Goal: Complete application form: Complete application form

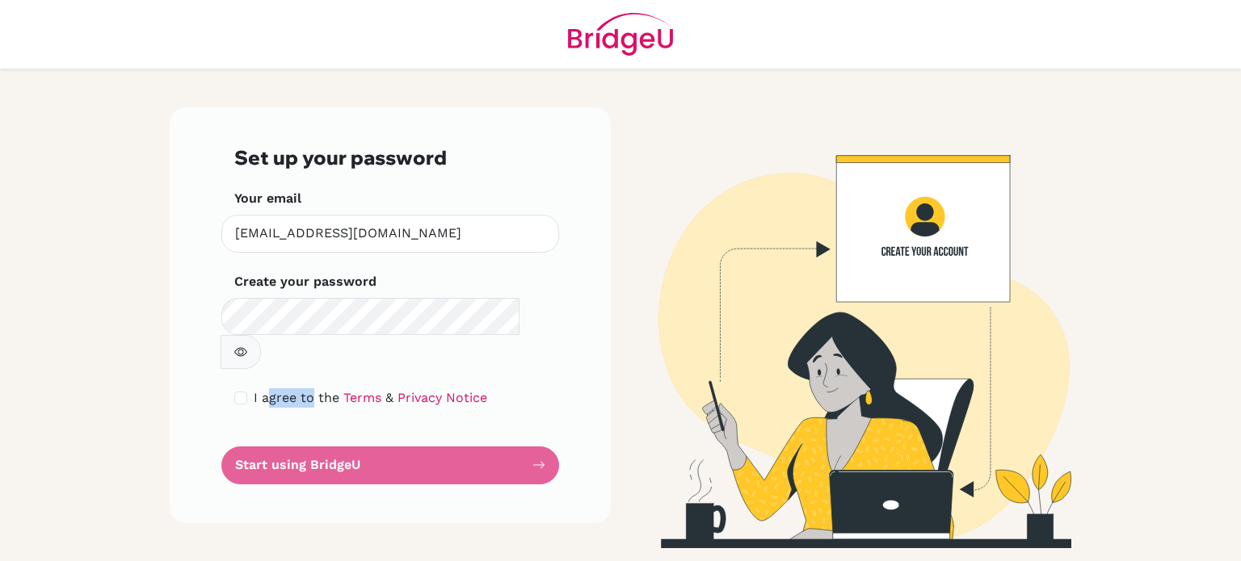
drag, startPoint x: 309, startPoint y: 374, endPoint x: 270, endPoint y: 358, distance: 42.0
click at [270, 358] on form "Set up your password Your email diellza.jakupi@ilg-ks.org Invalid email Create …" at bounding box center [390, 315] width 312 height 338
click at [270, 390] on span "I agree to the" at bounding box center [297, 397] width 86 height 15
click at [243, 392] on input "checkbox" at bounding box center [240, 398] width 13 height 13
checkbox input "true"
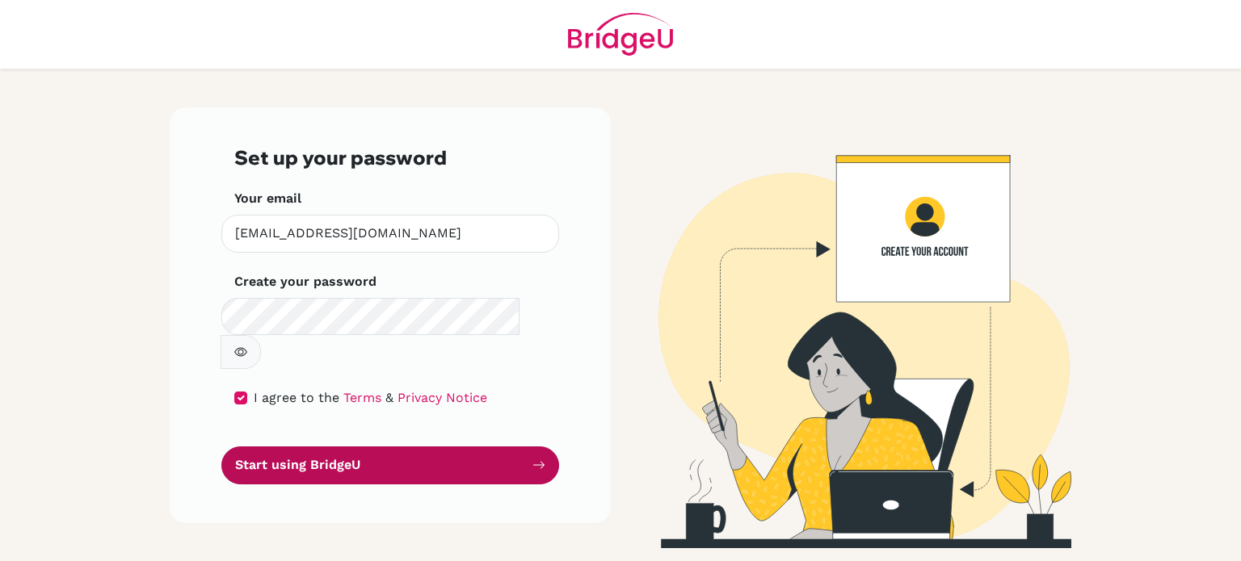
click at [288, 447] on button "Start using BridgeU" at bounding box center [390, 466] width 338 height 38
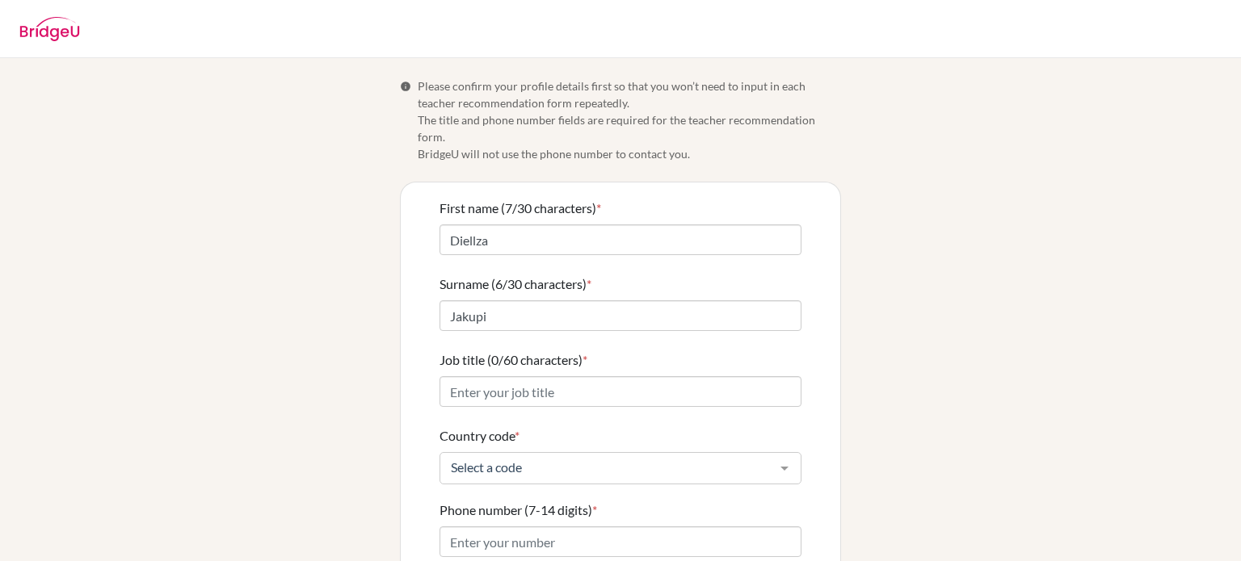
scroll to position [160, 0]
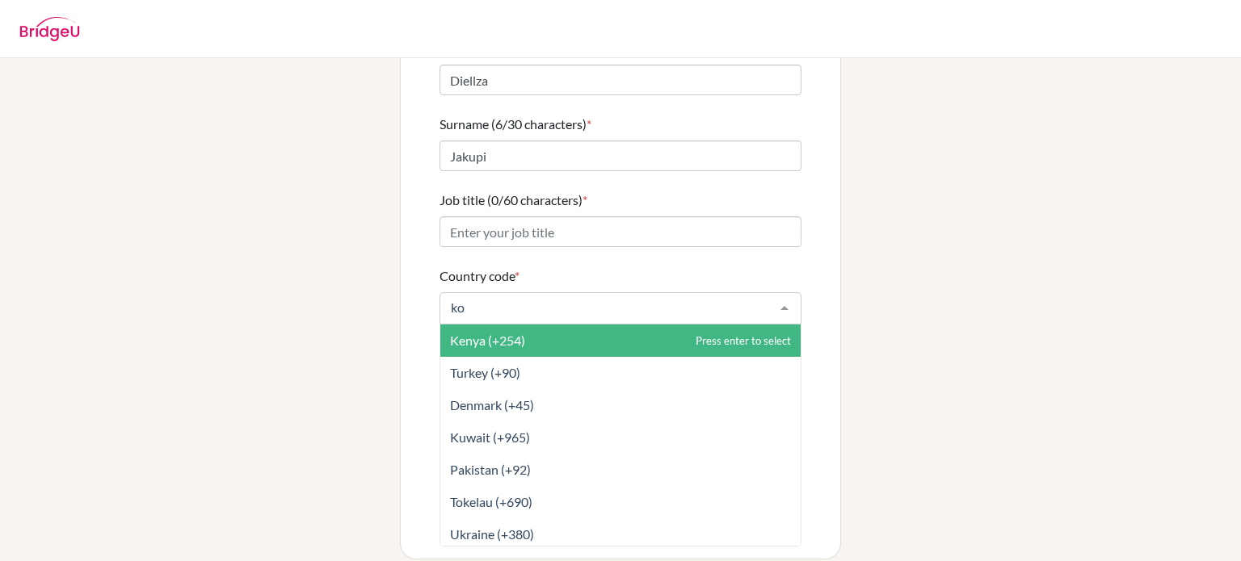
type input "kos"
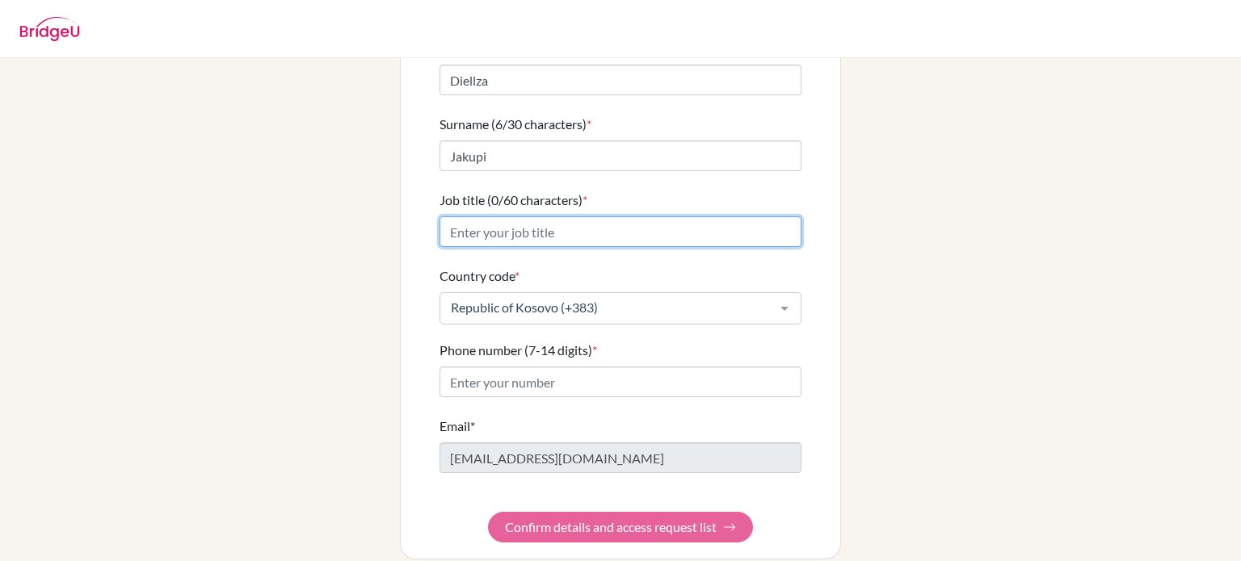
click at [525, 216] on input "Job title (0/60 characters) *" at bounding box center [620, 231] width 362 height 31
type input "M"
click at [525, 216] on input "Business Managment Teacher" at bounding box center [620, 231] width 362 height 31
type input "Business Management Teacher"
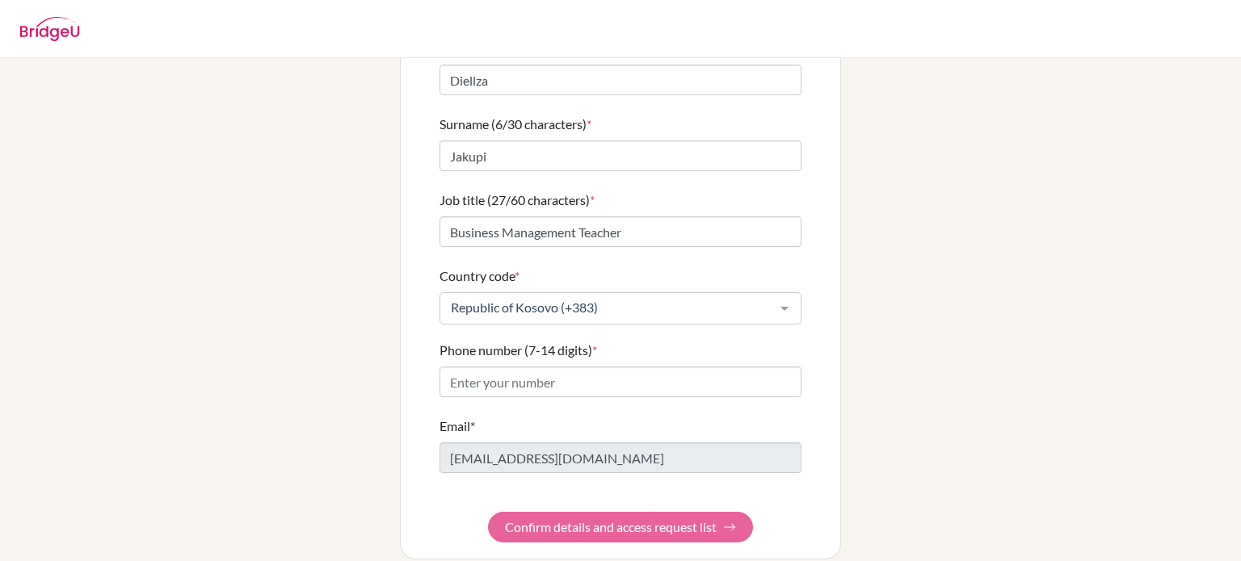
click at [559, 507] on form "First name (7/30 characters) * Diellza Surname (6/30 characters) * Jakupi Job t…" at bounding box center [620, 291] width 362 height 504
click at [649, 463] on form "First name (7/30 characters) * Diellza Surname (6/30 characters) * Jakupi Job t…" at bounding box center [620, 291] width 362 height 504
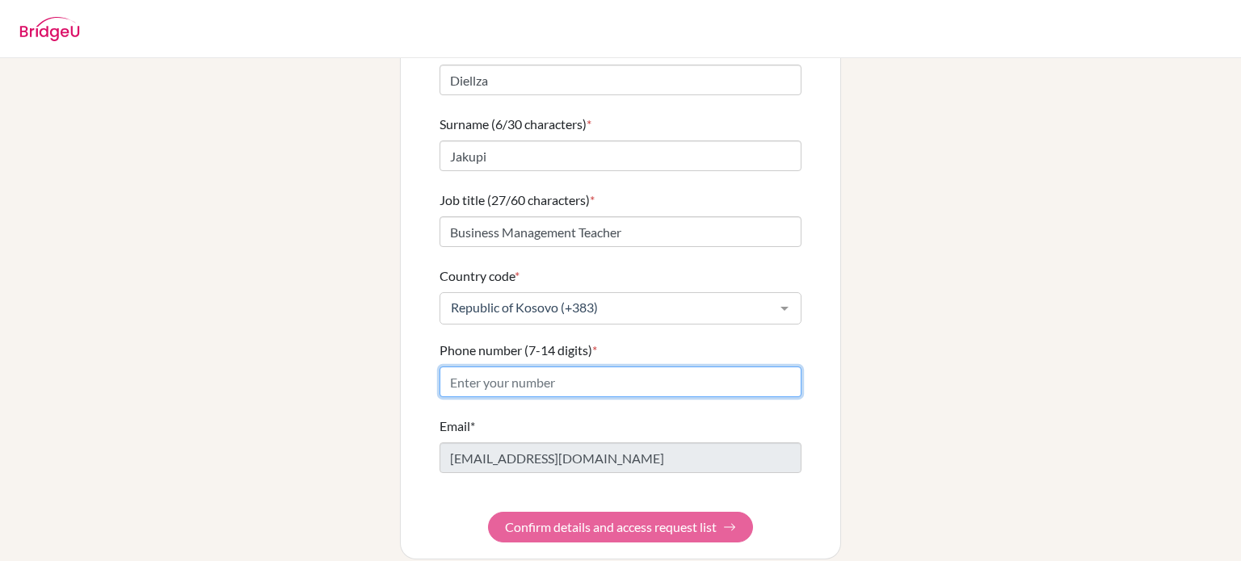
click at [467, 372] on input "Phone number (7-14 digits) *" at bounding box center [620, 382] width 362 height 31
type input "049 335 875"
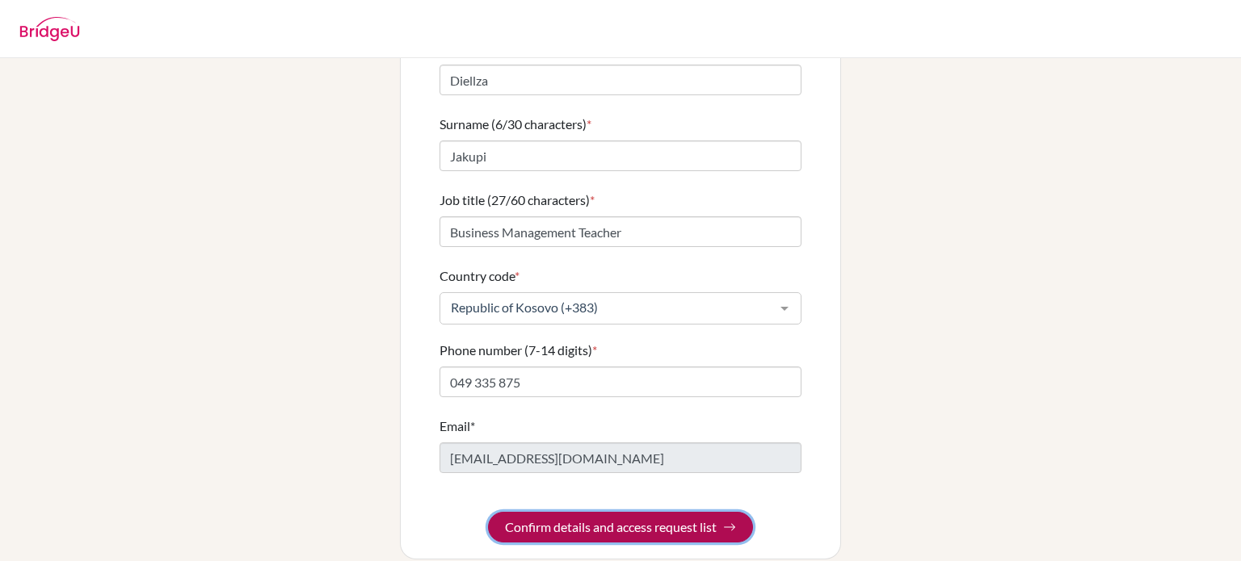
click at [630, 513] on button "Confirm details and access request list" at bounding box center [620, 527] width 265 height 31
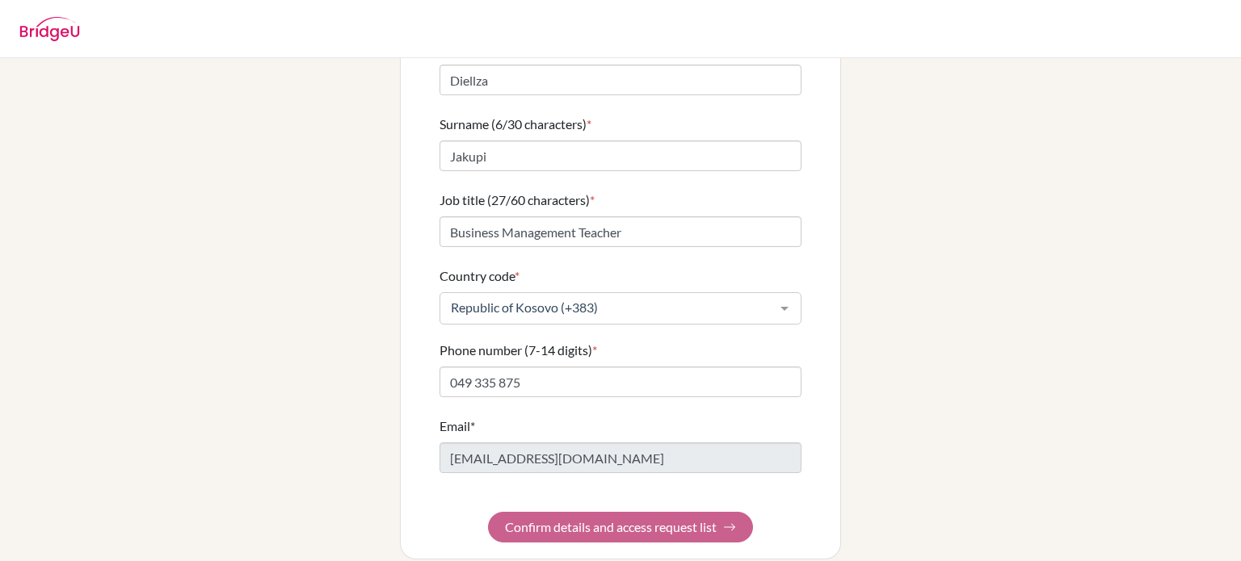
scroll to position [0, 0]
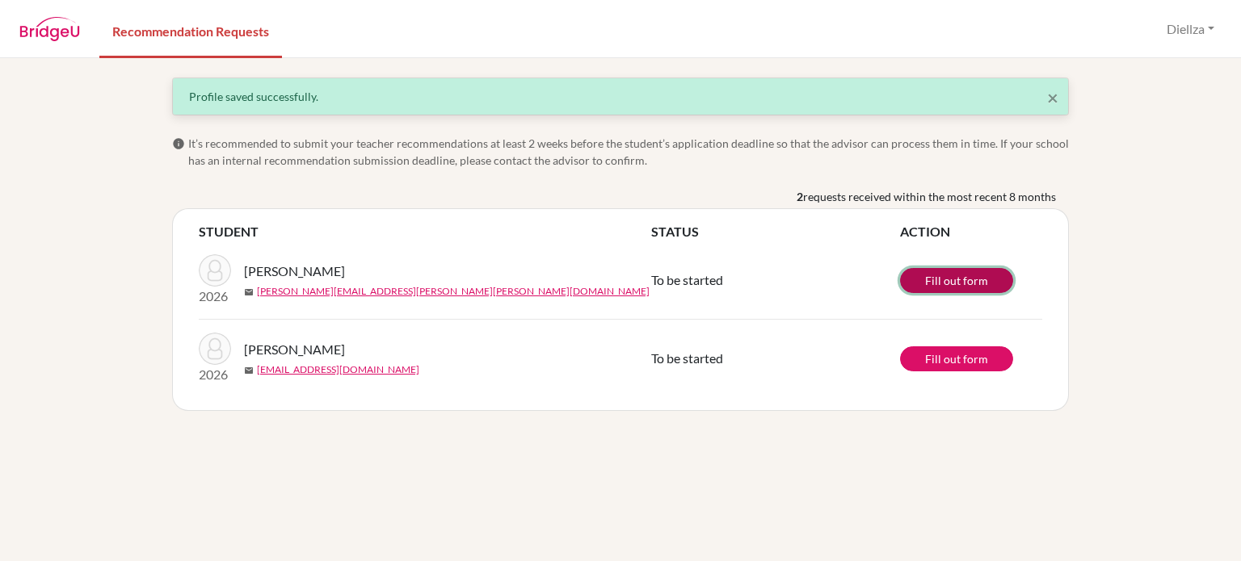
click at [977, 277] on link "Fill out form" at bounding box center [956, 280] width 113 height 25
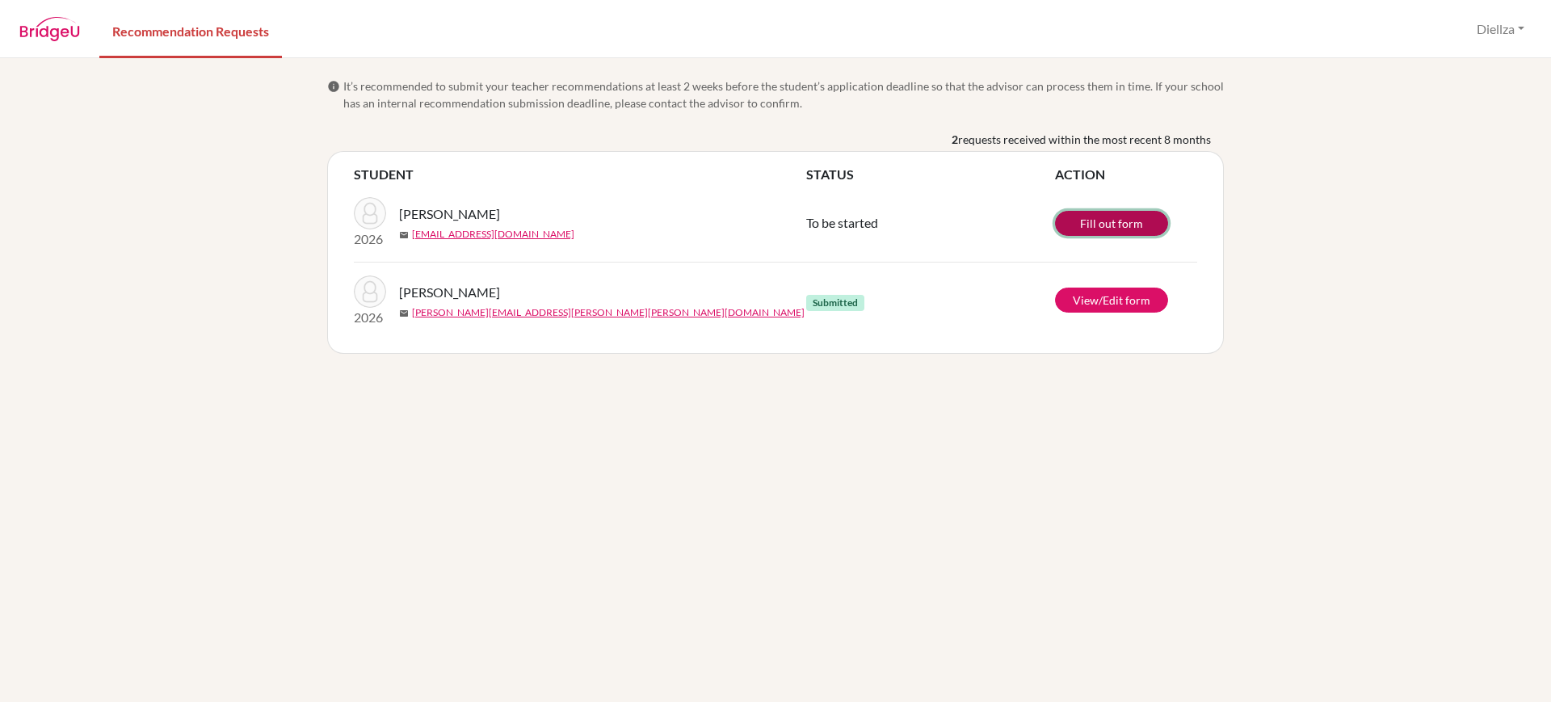
click at [1093, 227] on link "Fill out form" at bounding box center [1111, 223] width 113 height 25
click at [993, 422] on div "info It’s recommended to submit your teacher recommendations at least 2 weeks b…" at bounding box center [775, 380] width 1551 height 644
click at [1100, 288] on link "View/Edit form" at bounding box center [1111, 300] width 113 height 25
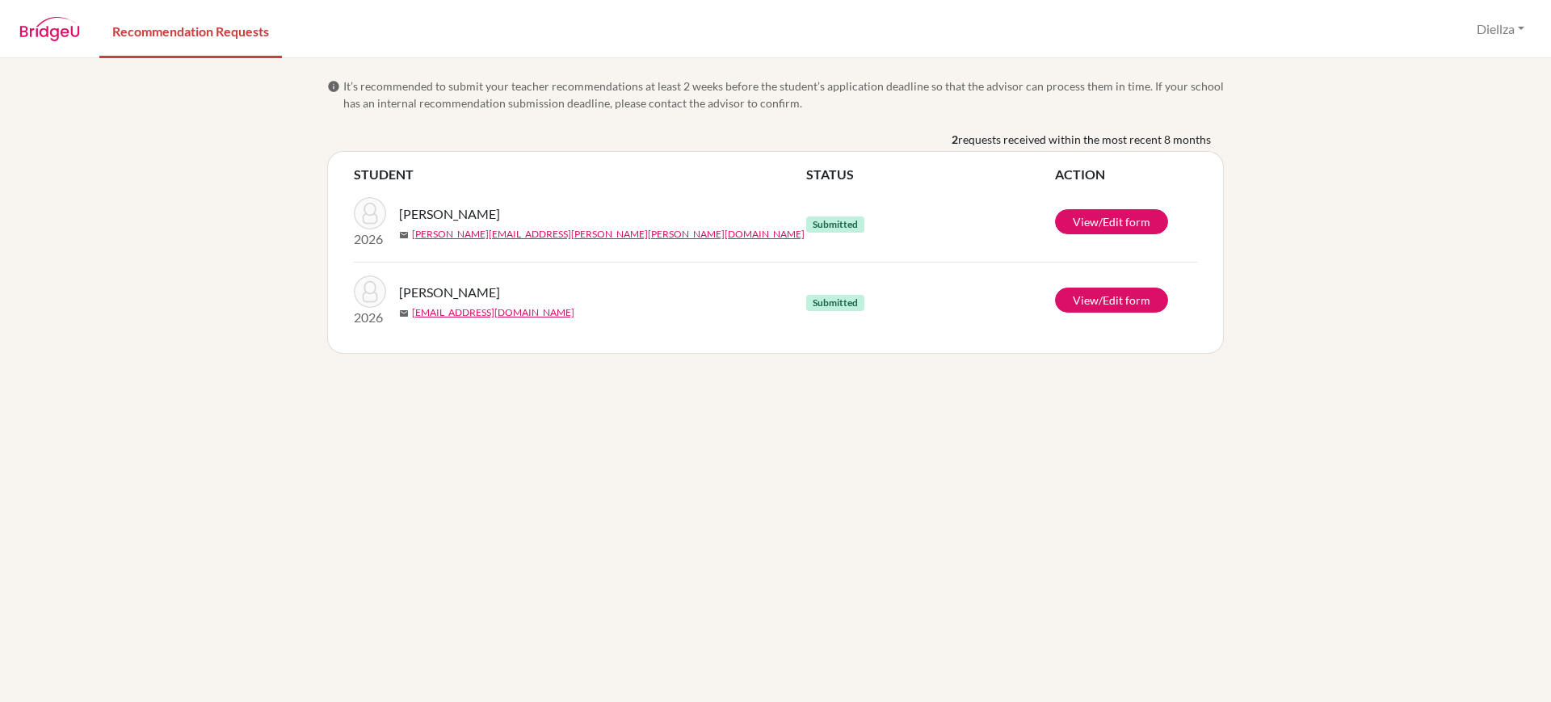
drag, startPoint x: 0, startPoint y: 0, endPoint x: 588, endPoint y: 475, distance: 755.9
click at [588, 475] on div "info It’s recommended to submit your teacher recommendations at least 2 weeks b…" at bounding box center [775, 380] width 1551 height 644
click at [1001, 641] on div "info It’s recommended to submit your teacher recommendations at least 2 weeks b…" at bounding box center [775, 380] width 1551 height 644
